Goal: Check status: Check status

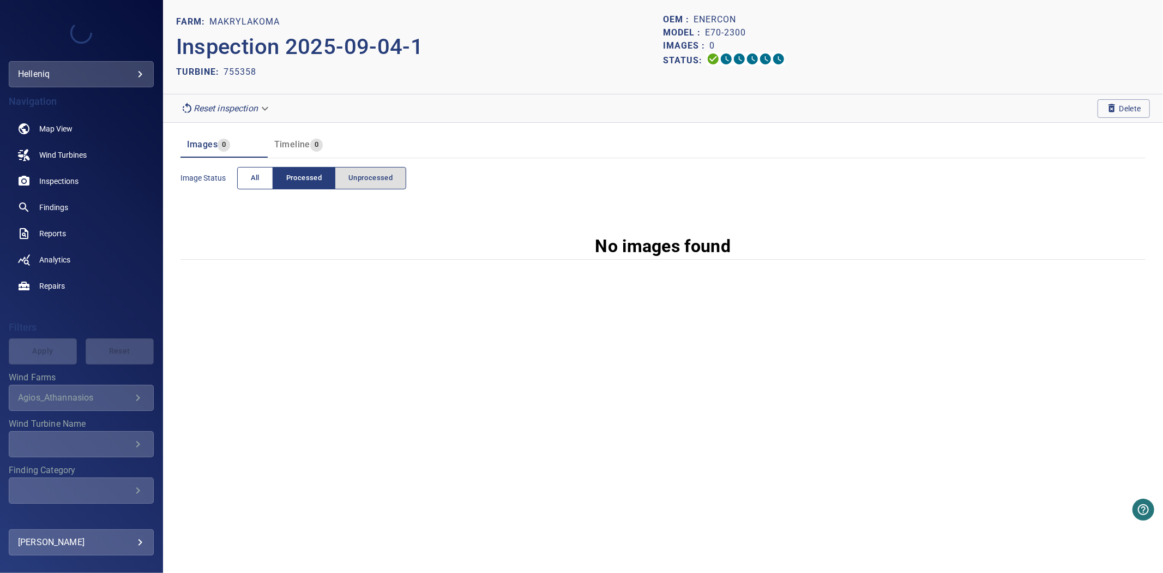
click at [251, 180] on span "All" at bounding box center [255, 178] width 9 height 13
click at [264, 110] on body "**********" at bounding box center [581, 286] width 1163 height 573
click at [249, 111] on li "pre_process" at bounding box center [226, 109] width 101 height 20
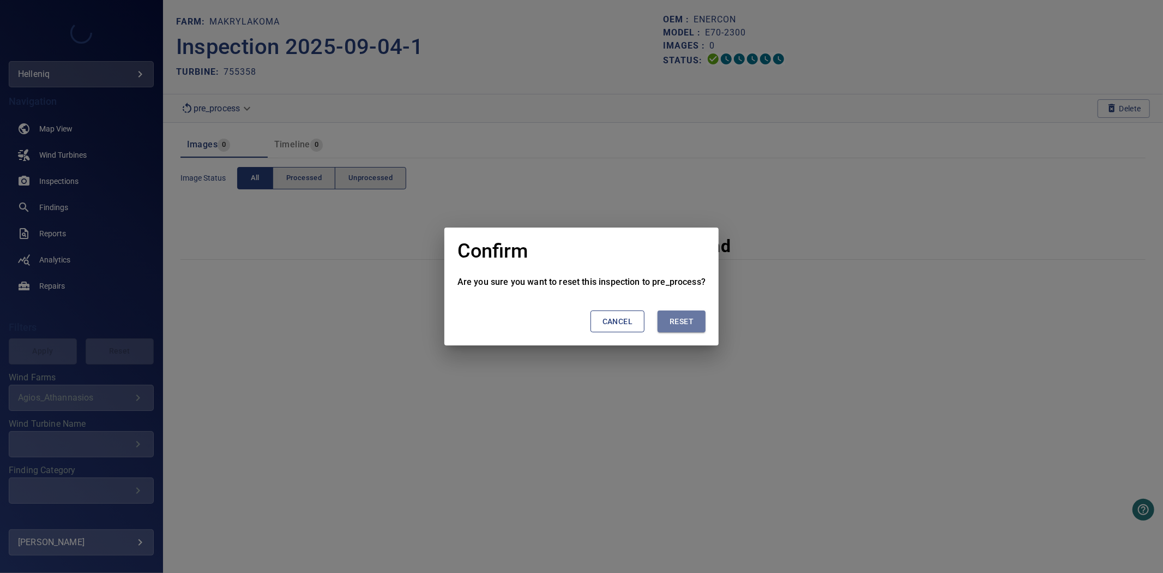
click at [671, 326] on span "Reset" at bounding box center [682, 322] width 24 height 14
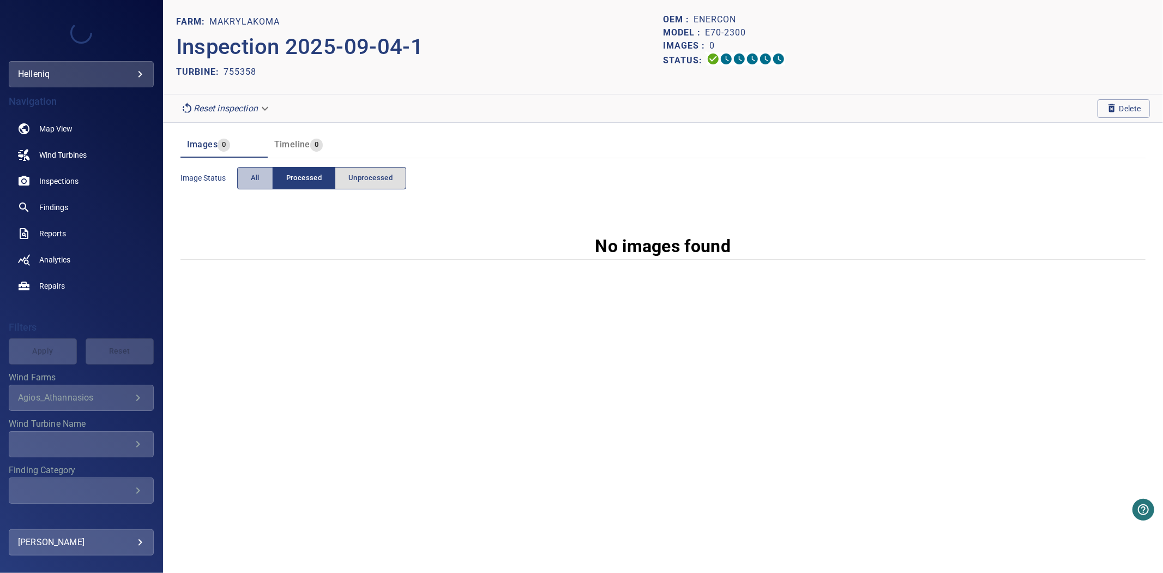
click at [263, 186] on button "All" at bounding box center [255, 178] width 36 height 22
click at [485, 88] on header "FARM: Makrylakoma Inspection 2025-09-04-1 TURBINE: 755358 OEM : Enercon Model :…" at bounding box center [663, 47] width 1000 height 94
